Goal: Find specific page/section: Find specific page/section

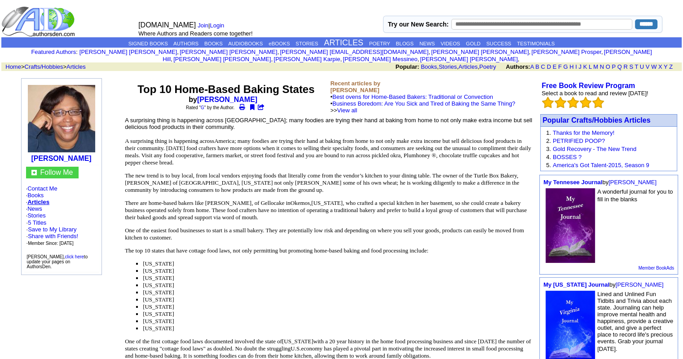
click at [151, 274] on span "[US_STATE]" at bounding box center [158, 277] width 31 height 7
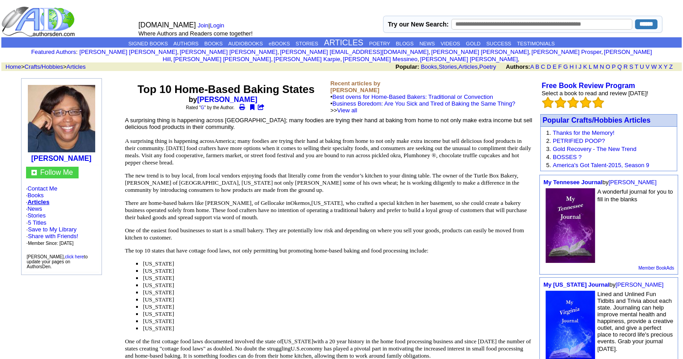
click at [156, 282] on span "[US_STATE]" at bounding box center [158, 285] width 31 height 7
click at [174, 274] on span "[US_STATE]" at bounding box center [158, 277] width 31 height 7
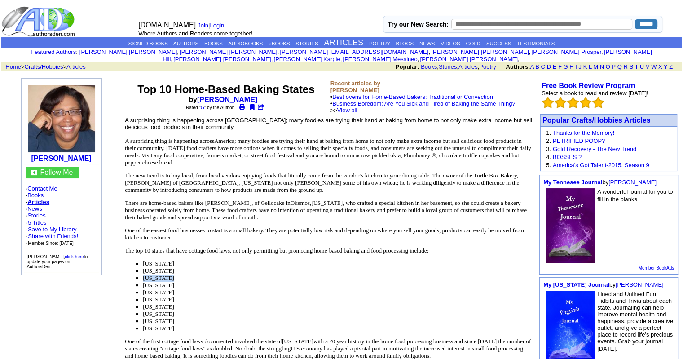
click at [174, 274] on span "[US_STATE]" at bounding box center [158, 277] width 31 height 7
